Goal: Check status

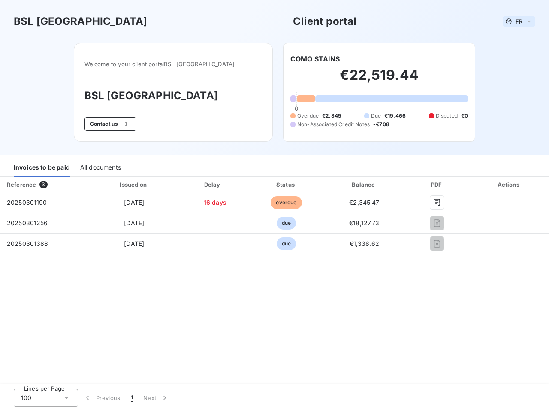
click at [519, 21] on span "FR" at bounding box center [518, 21] width 7 height 7
click at [131, 124] on button "Contact us" at bounding box center [110, 124] width 52 height 14
click at [42, 168] on div "Invoices to be paid" at bounding box center [42, 168] width 56 height 18
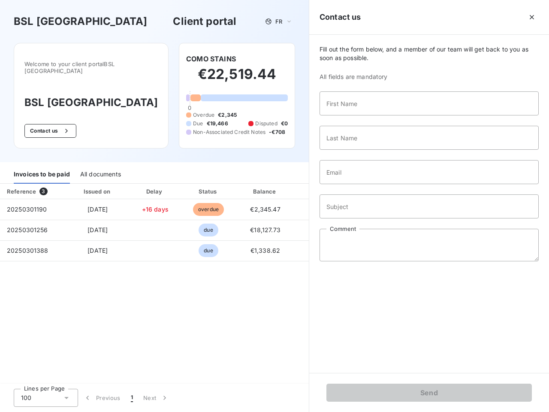
click at [100, 168] on div "All documents" at bounding box center [100, 174] width 41 height 18
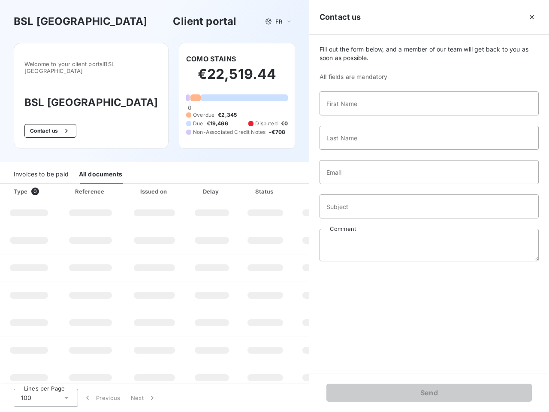
click at [45, 187] on div "Type 0" at bounding box center [33, 191] width 48 height 9
click at [133, 187] on div "Issued on" at bounding box center [154, 191] width 59 height 9
click at [213, 187] on div "Delay" at bounding box center [211, 191] width 49 height 9
click at [286, 187] on div at bounding box center [286, 191] width 9 height 9
click at [364, 184] on div "Fill out the form below, and a member of our team will get back to you as soon …" at bounding box center [429, 204] width 240 height 338
